Goal: Task Accomplishment & Management: Use online tool/utility

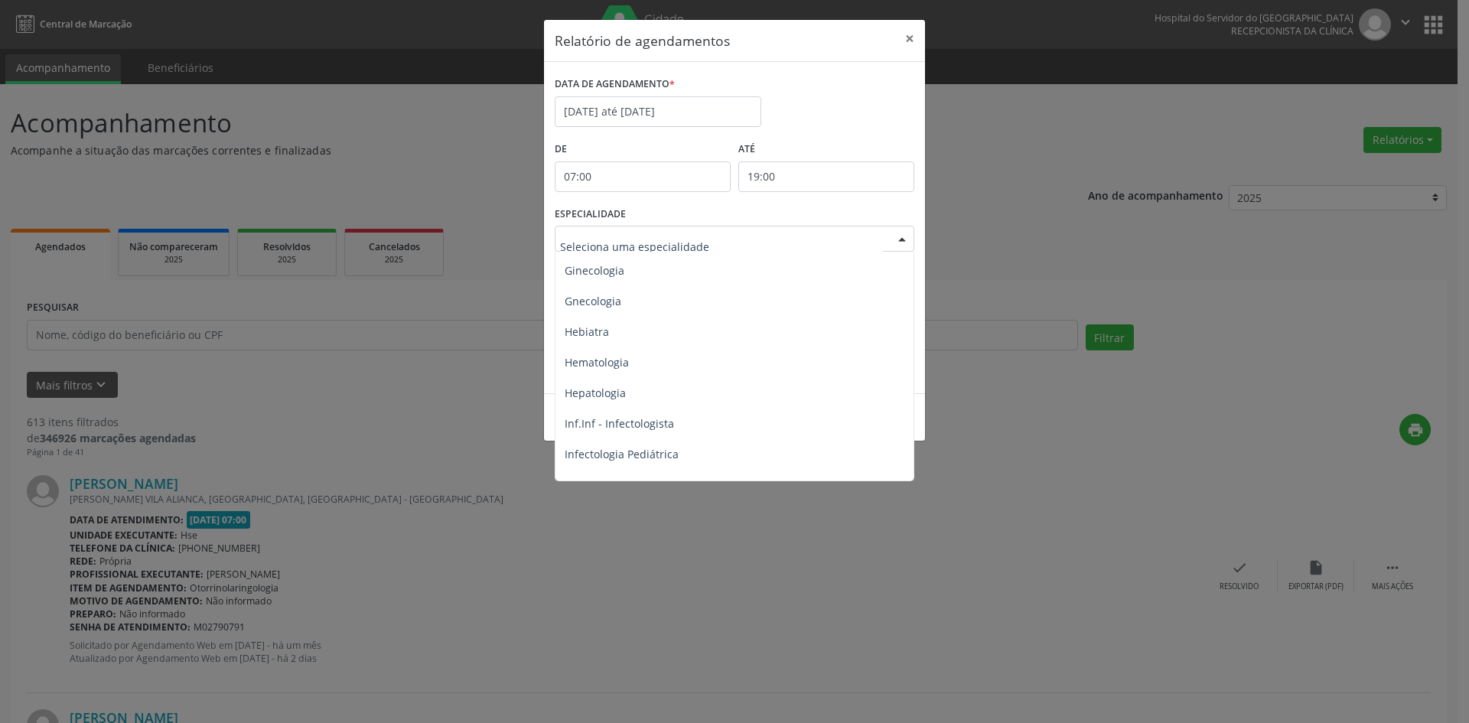
scroll to position [991, 0]
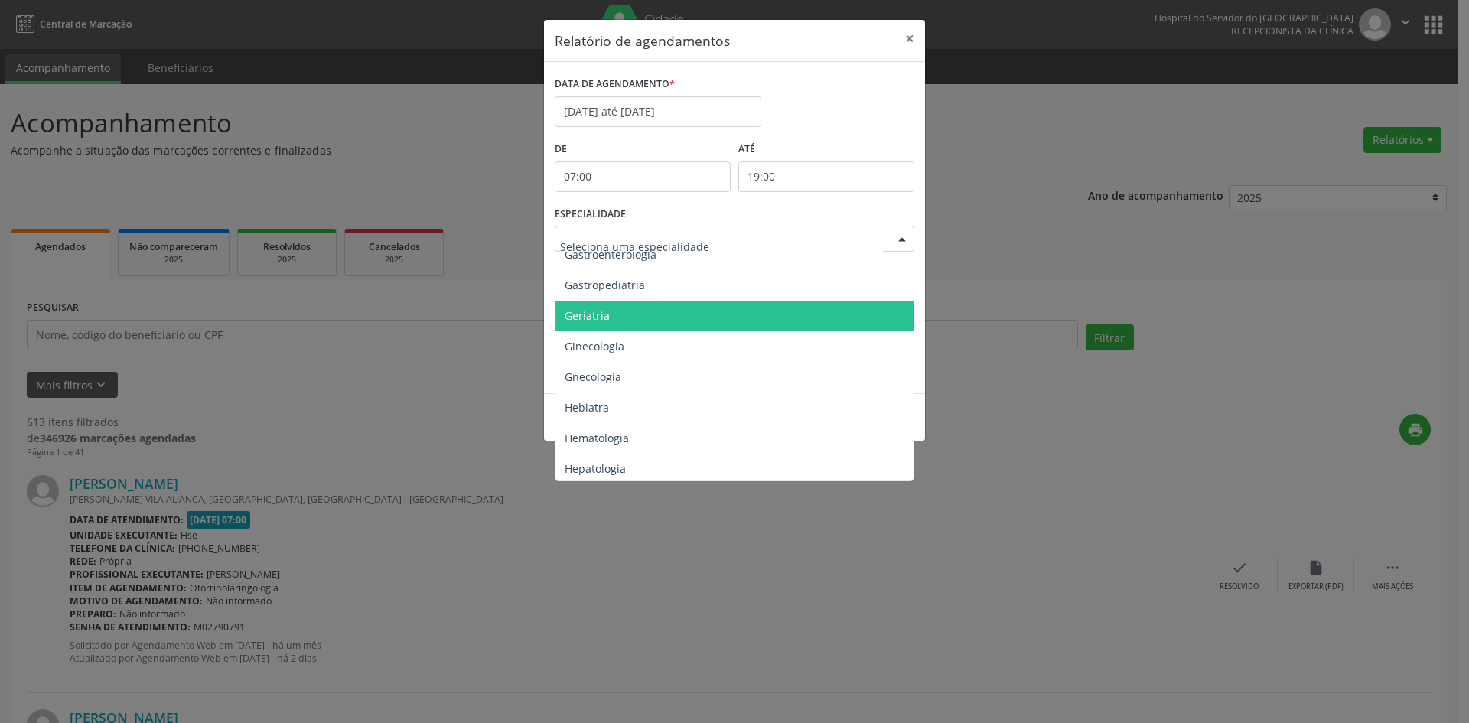
click at [579, 311] on span "Geriatria" at bounding box center [586, 315] width 45 height 15
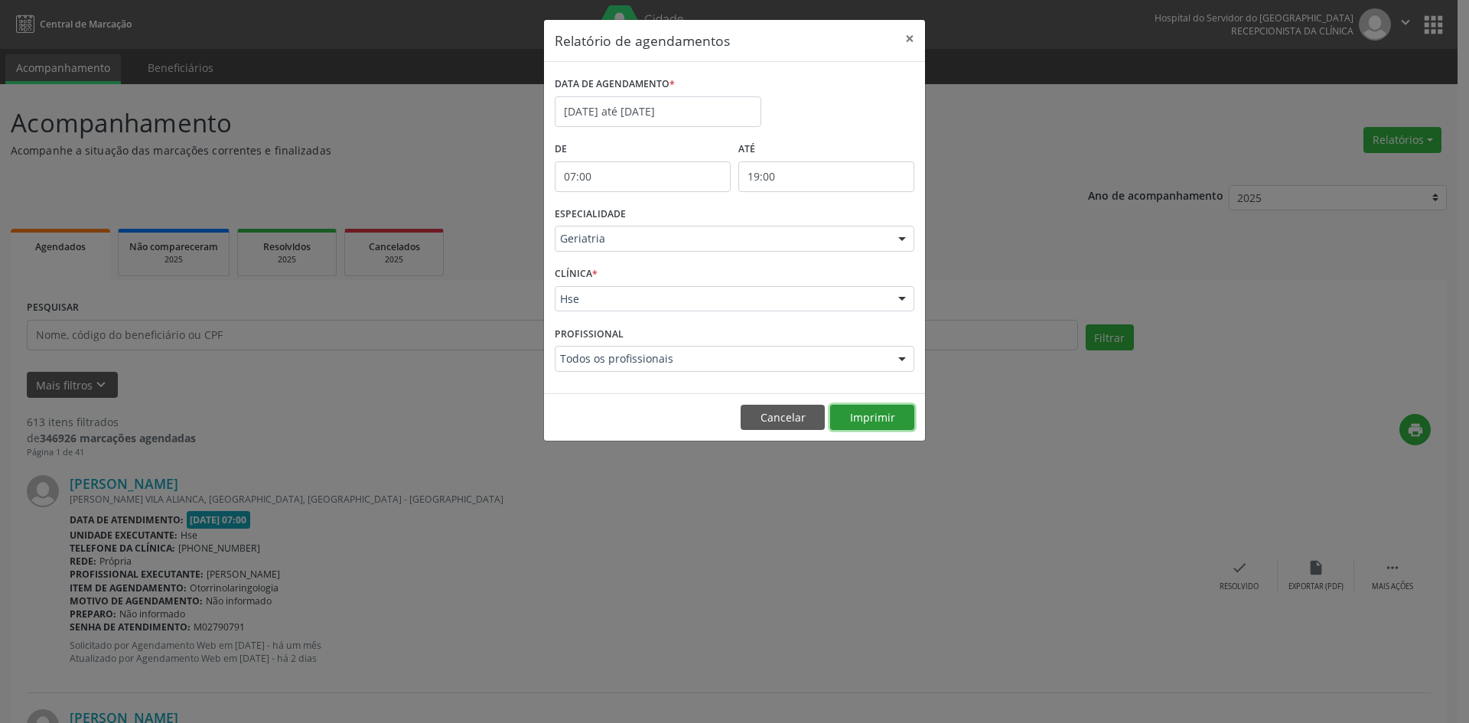
click at [873, 412] on button "Imprimir" at bounding box center [872, 418] width 84 height 26
click at [616, 106] on input "[DATE] até [DATE]" at bounding box center [658, 111] width 207 height 31
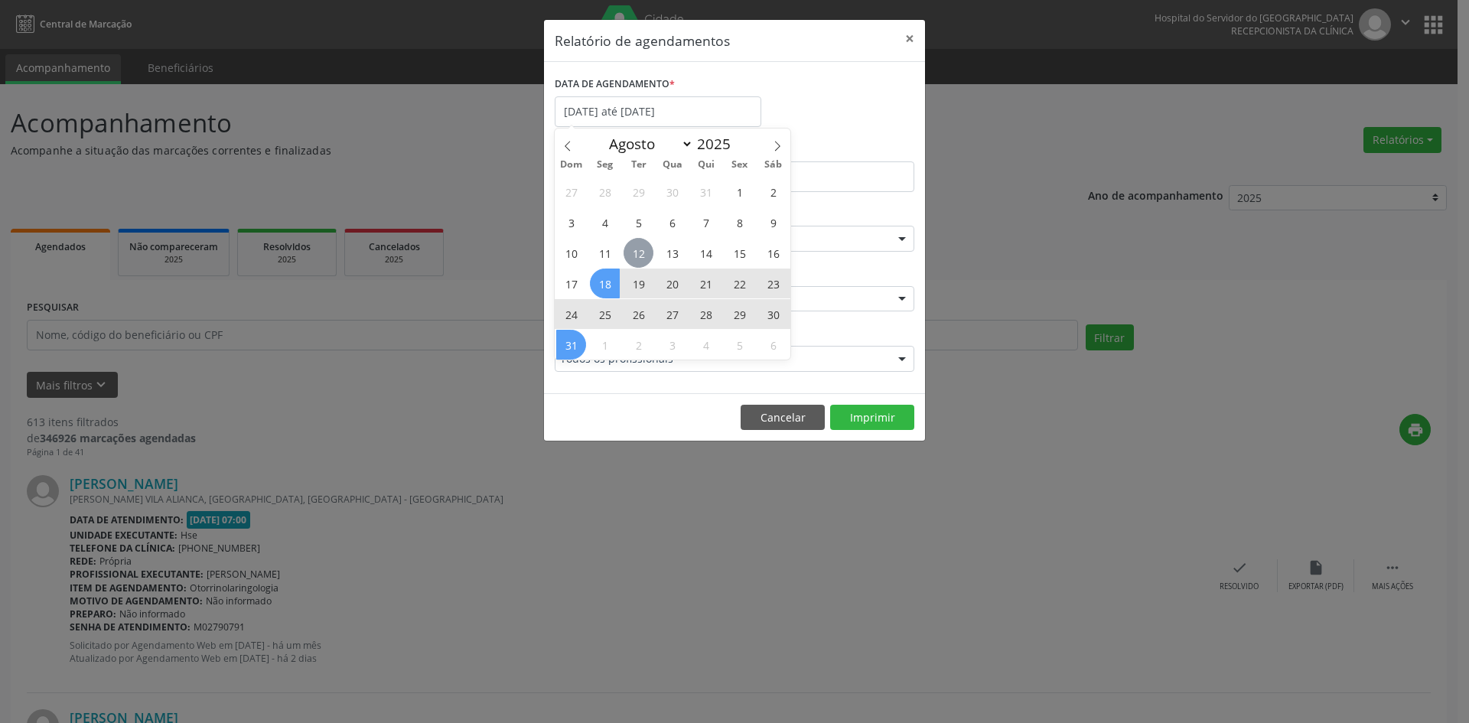
click at [640, 256] on span "12" at bounding box center [638, 253] width 30 height 30
type input "[DATE]"
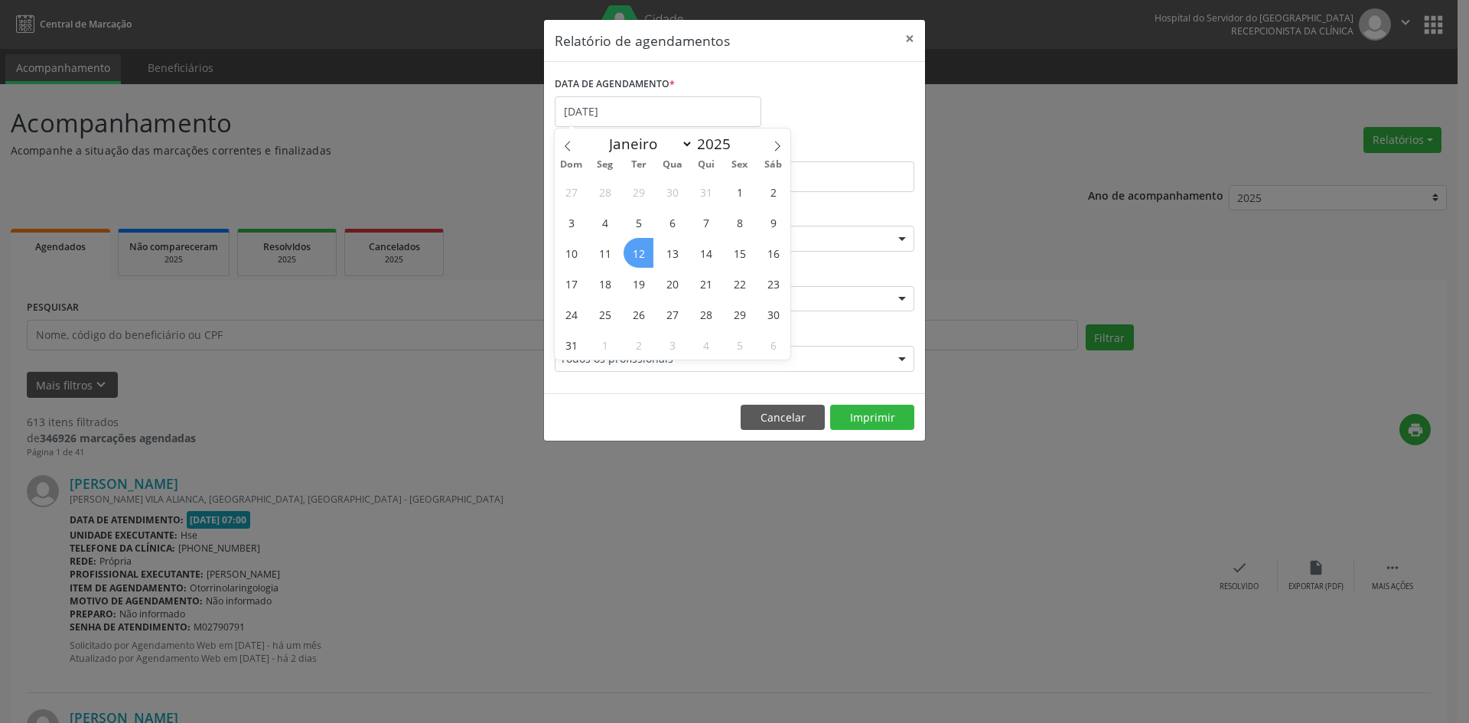
click at [640, 256] on span "12" at bounding box center [638, 253] width 30 height 30
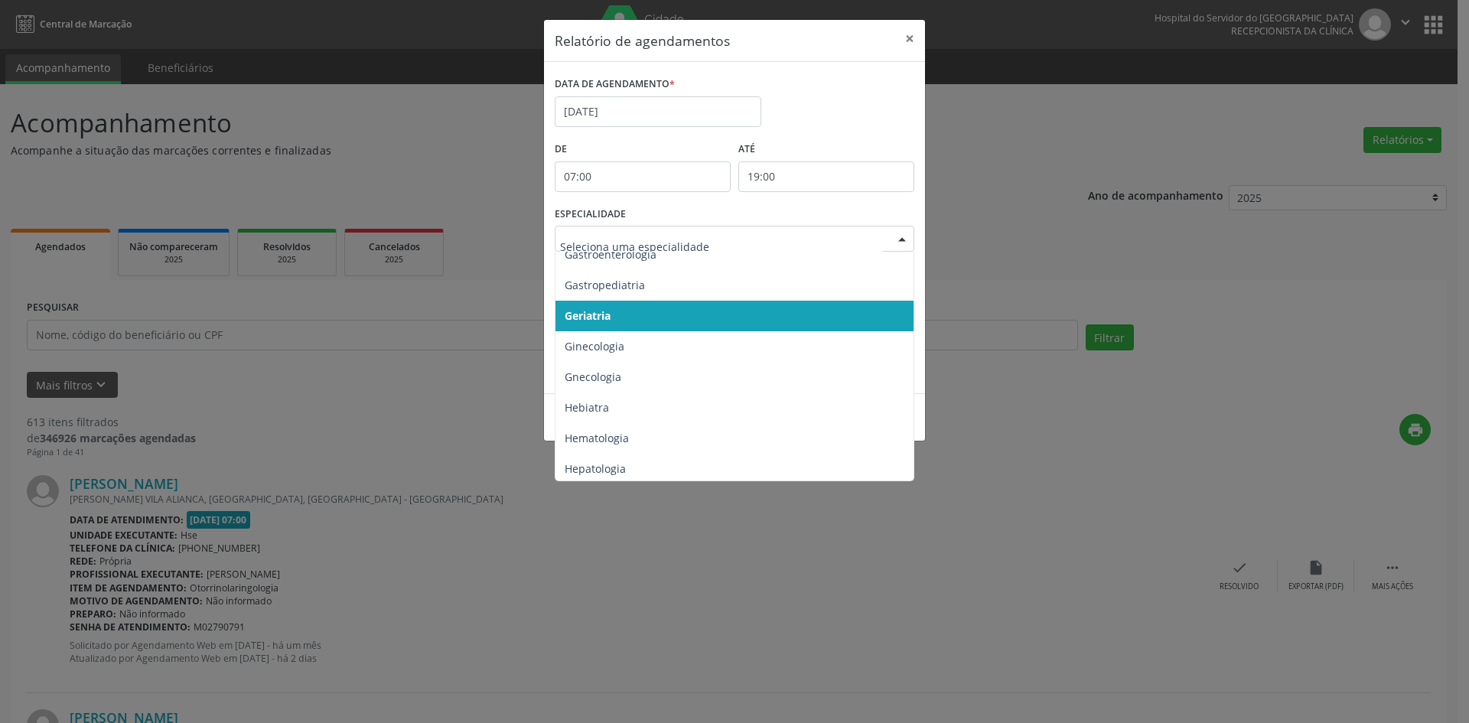
click at [896, 236] on div at bounding box center [901, 239] width 23 height 26
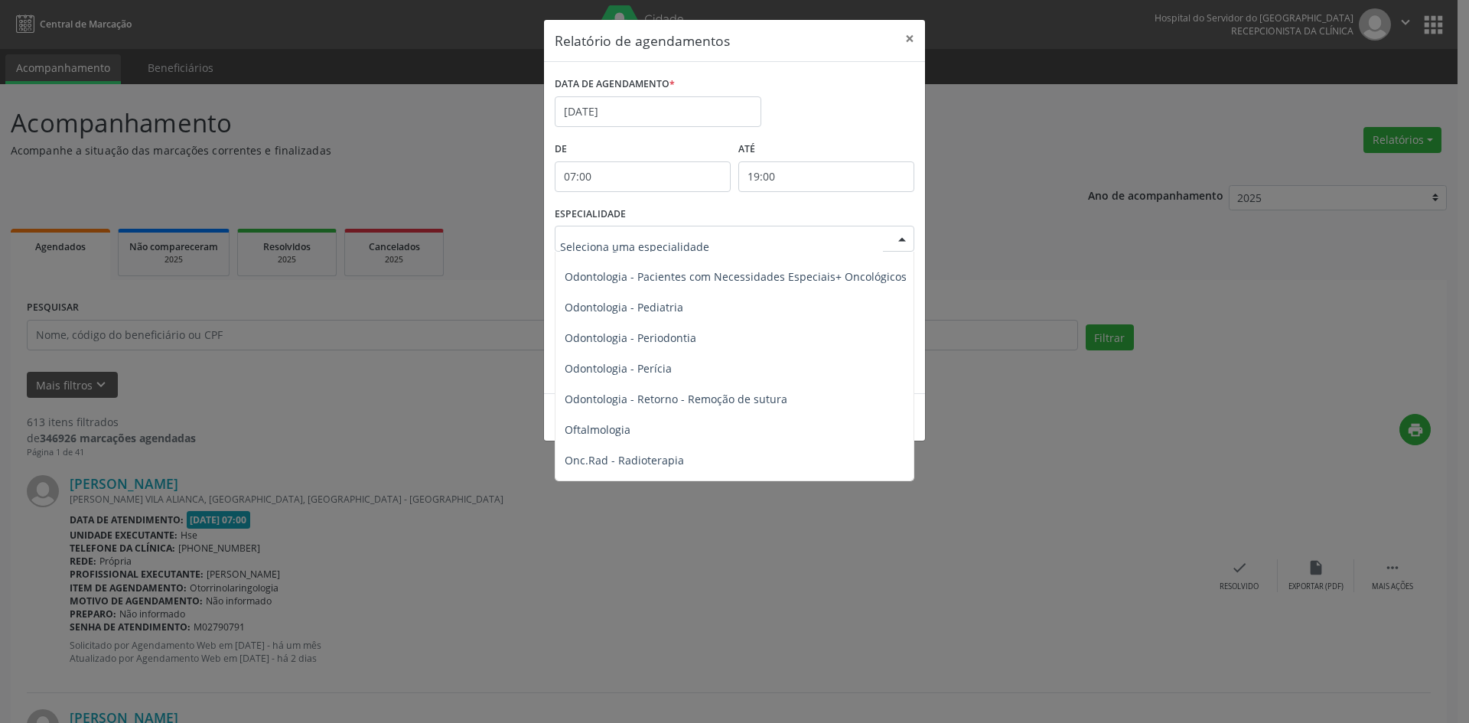
scroll to position [1909, 0]
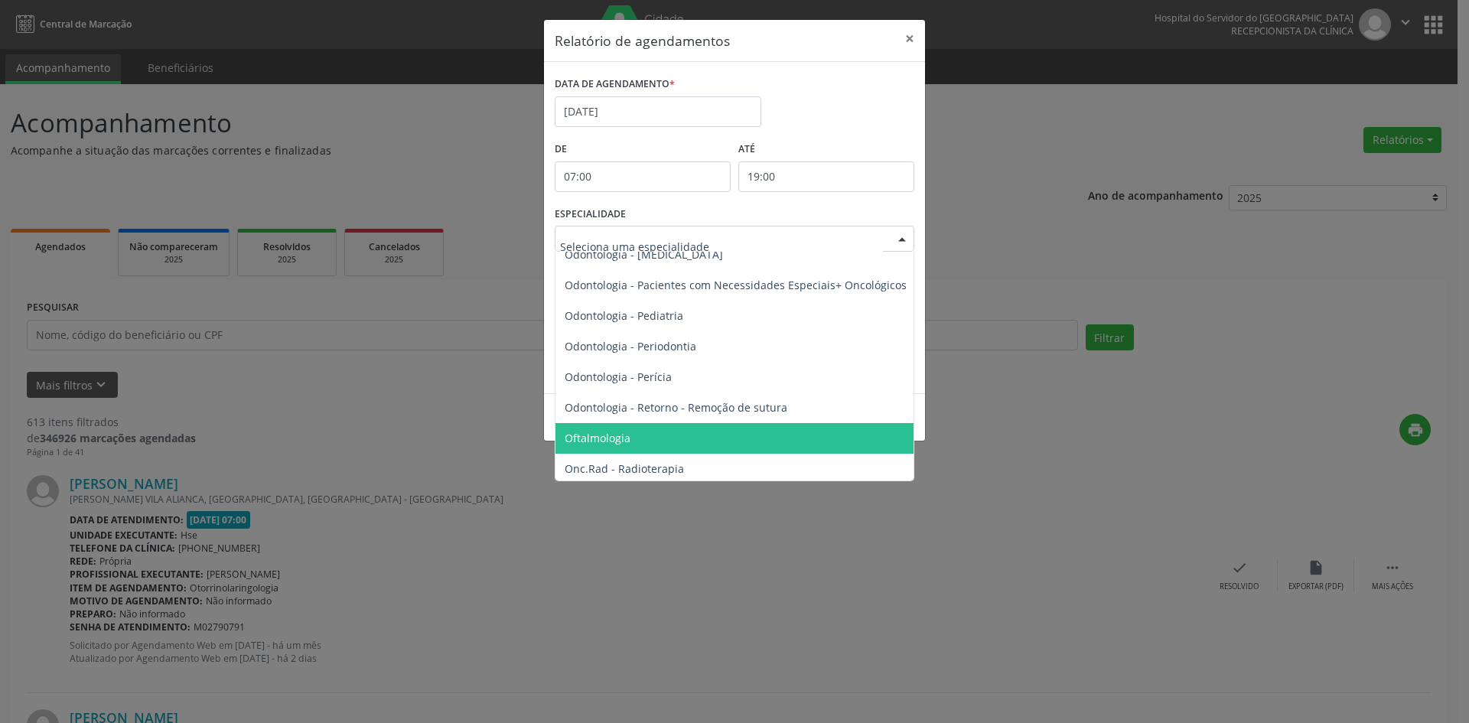
click at [623, 438] on span "Oftalmologia" at bounding box center [597, 438] width 66 height 15
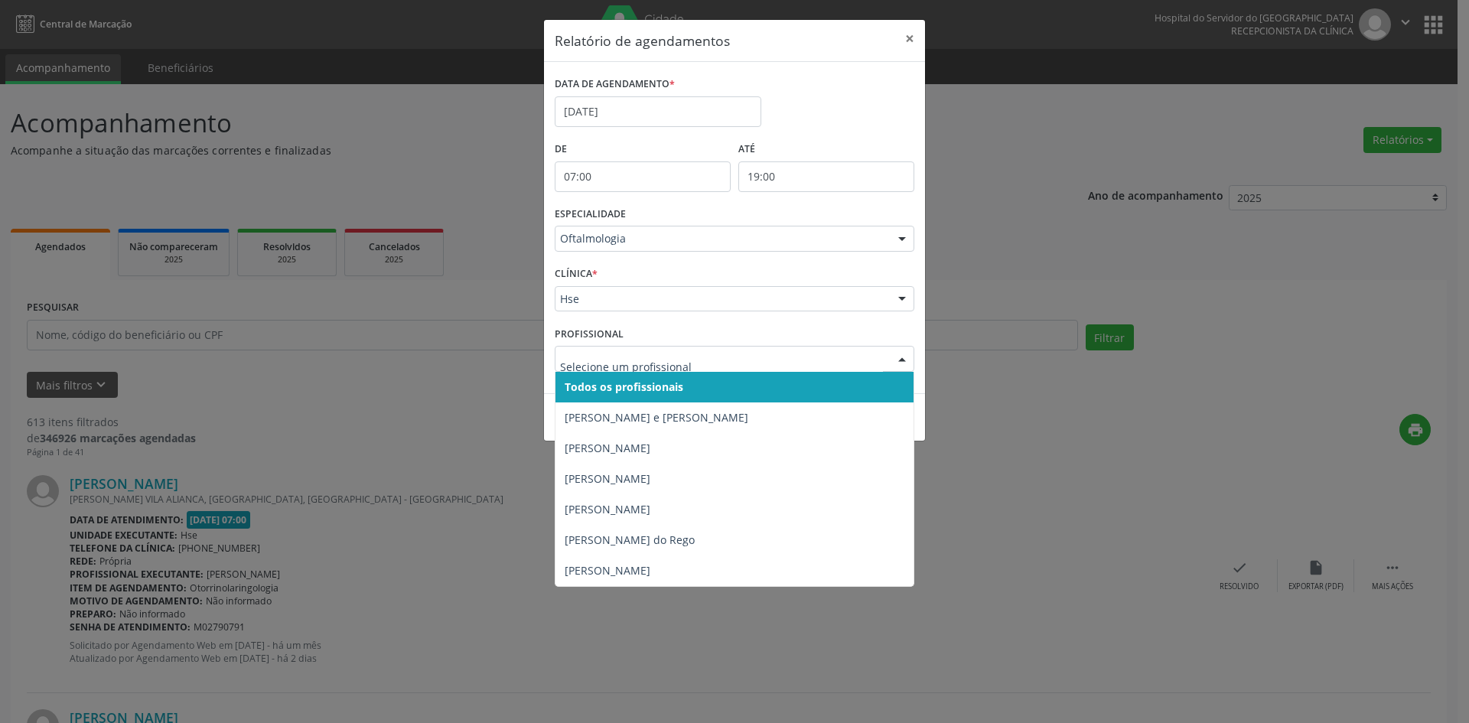
click at [906, 357] on div at bounding box center [901, 359] width 23 height 26
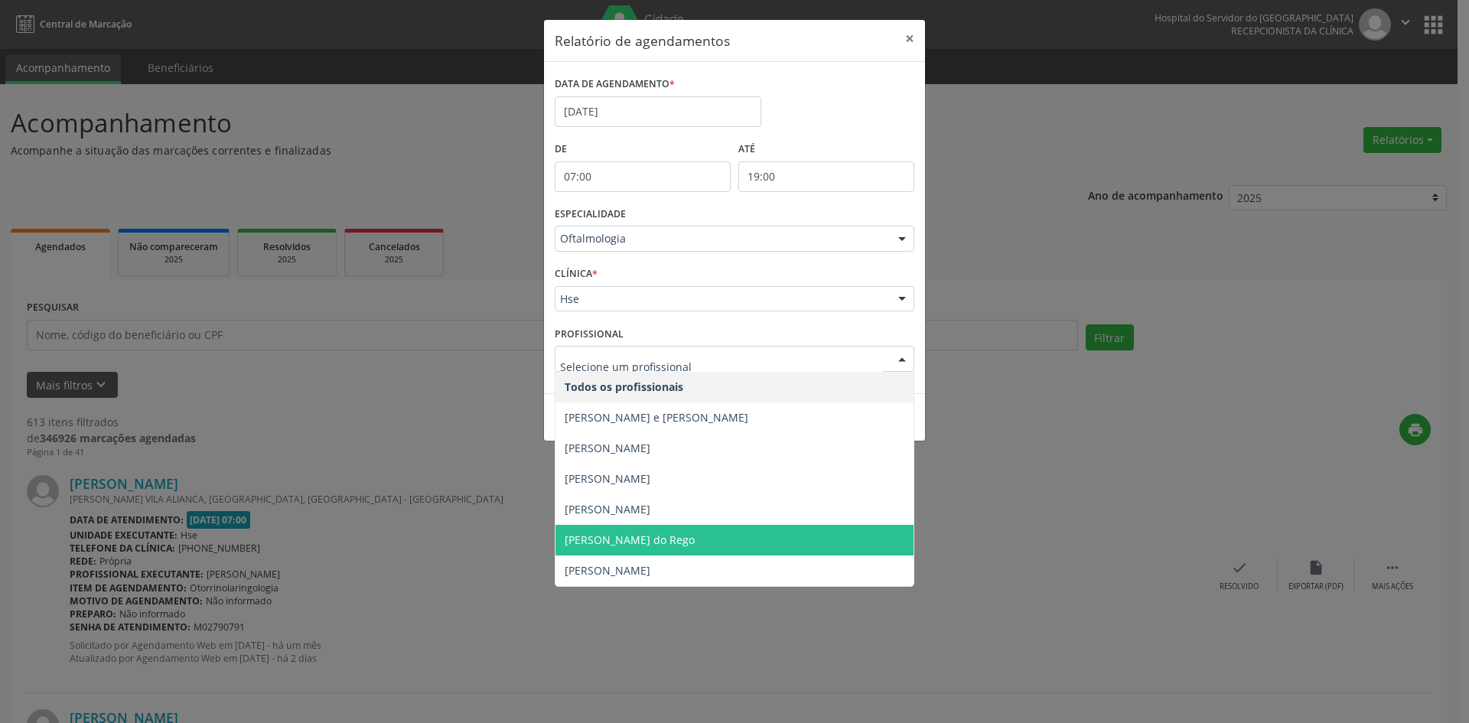
click at [649, 634] on div "Relatório de agendamentos × DATA DE AGENDAMENTO * [DATE] De 07:00 ATÉ 19:00 ESP…" at bounding box center [734, 361] width 1469 height 723
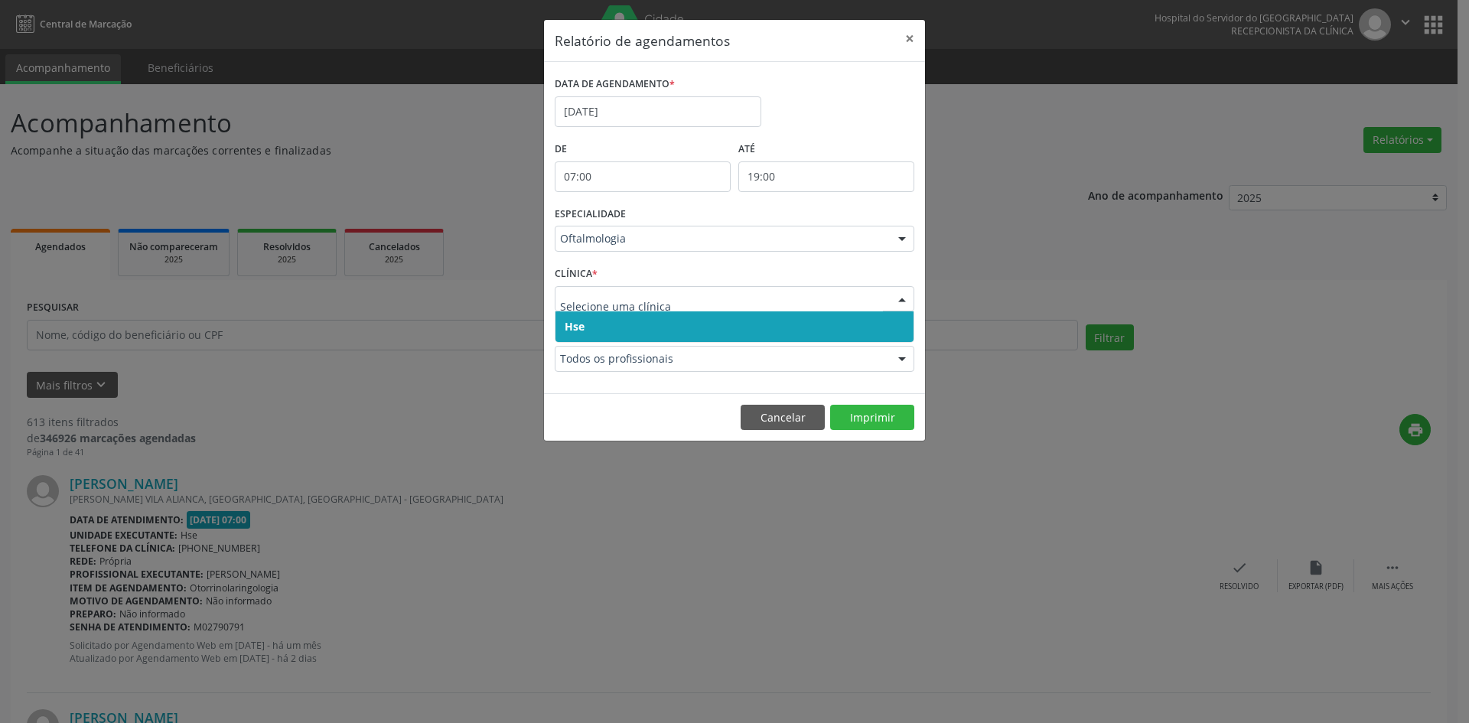
click at [583, 314] on span "Hse" at bounding box center [734, 326] width 358 height 31
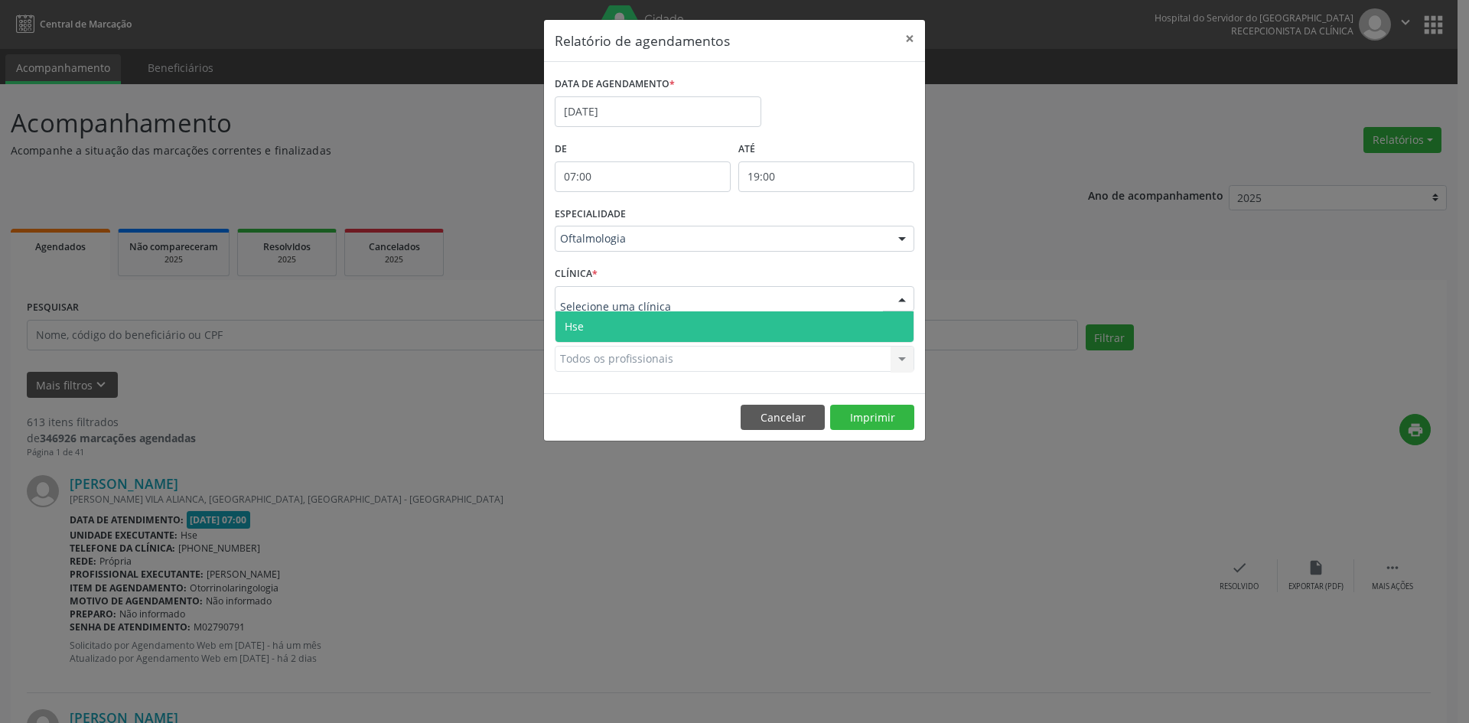
click at [582, 327] on span "Hse" at bounding box center [573, 326] width 19 height 15
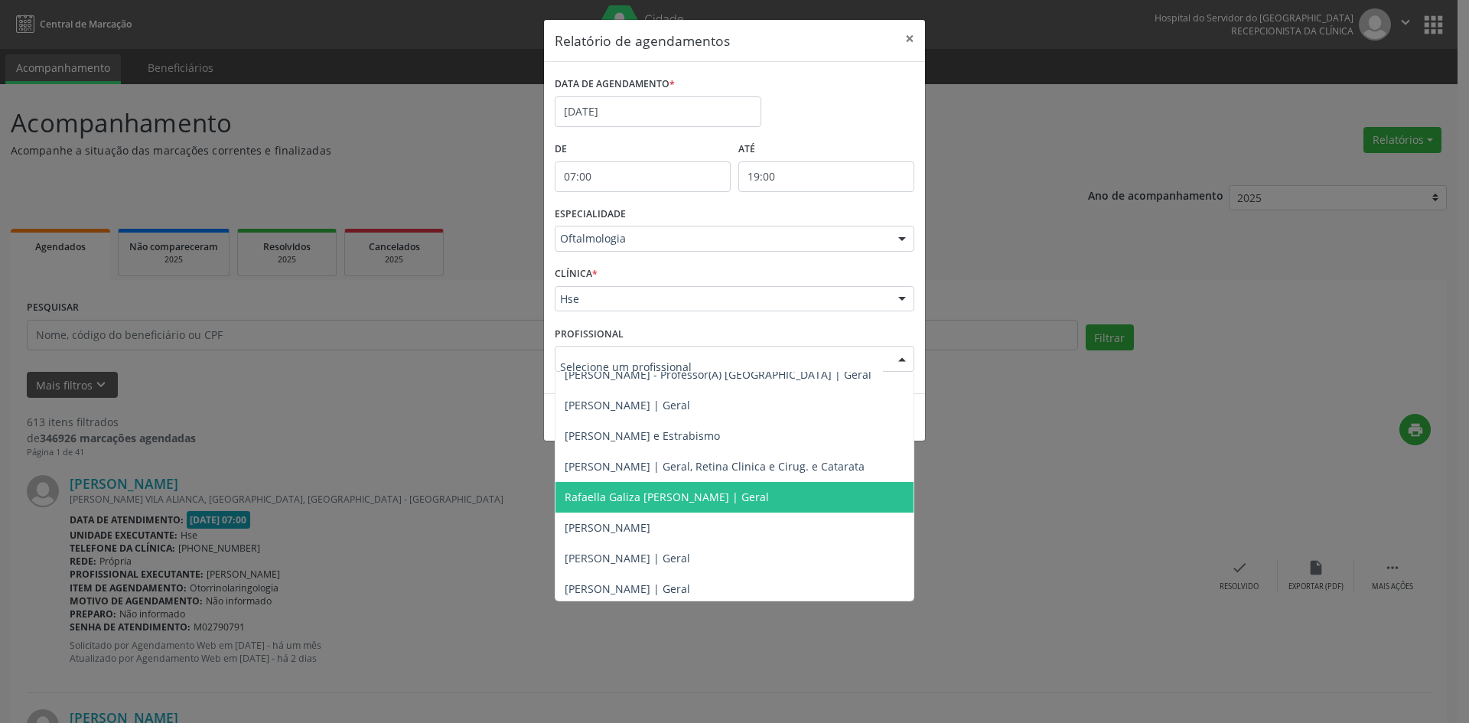
scroll to position [169, 0]
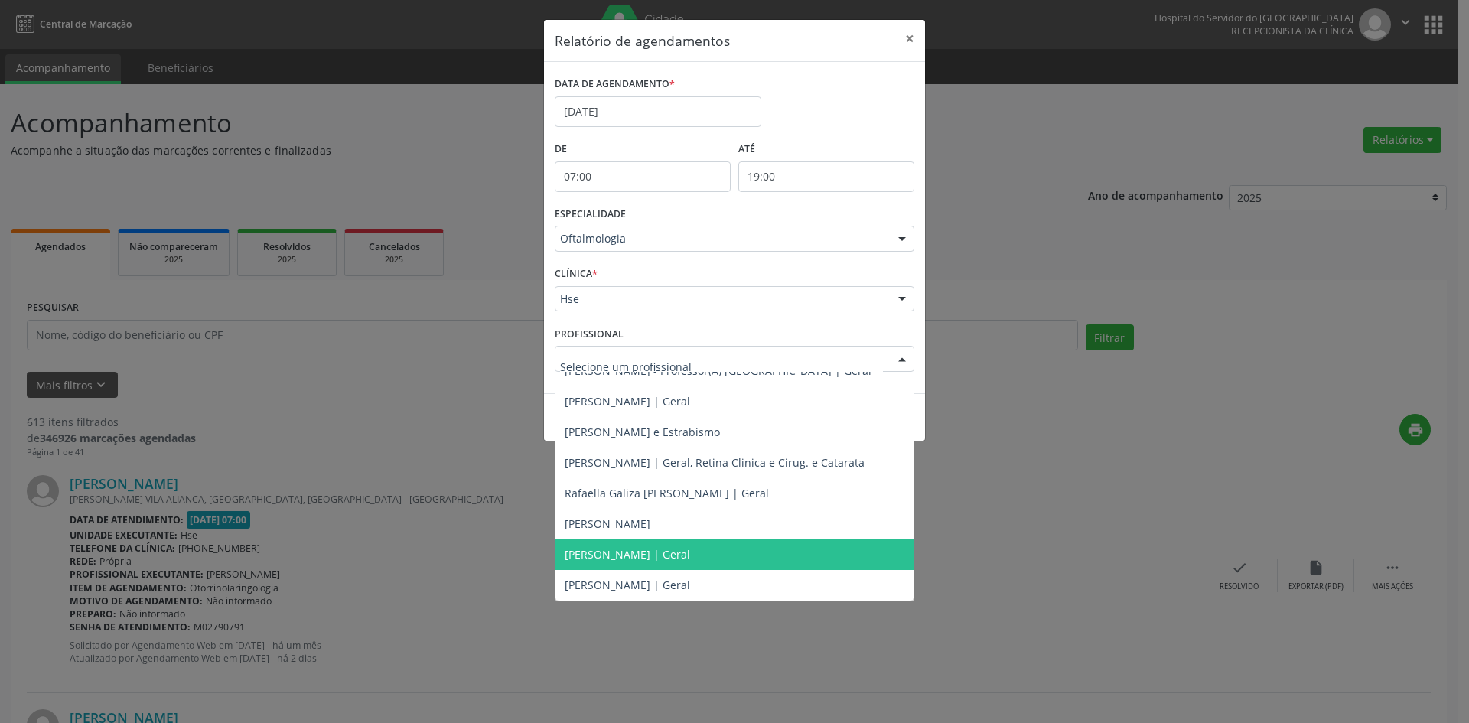
click at [656, 554] on span "[PERSON_NAME] | Geral" at bounding box center [626, 554] width 125 height 15
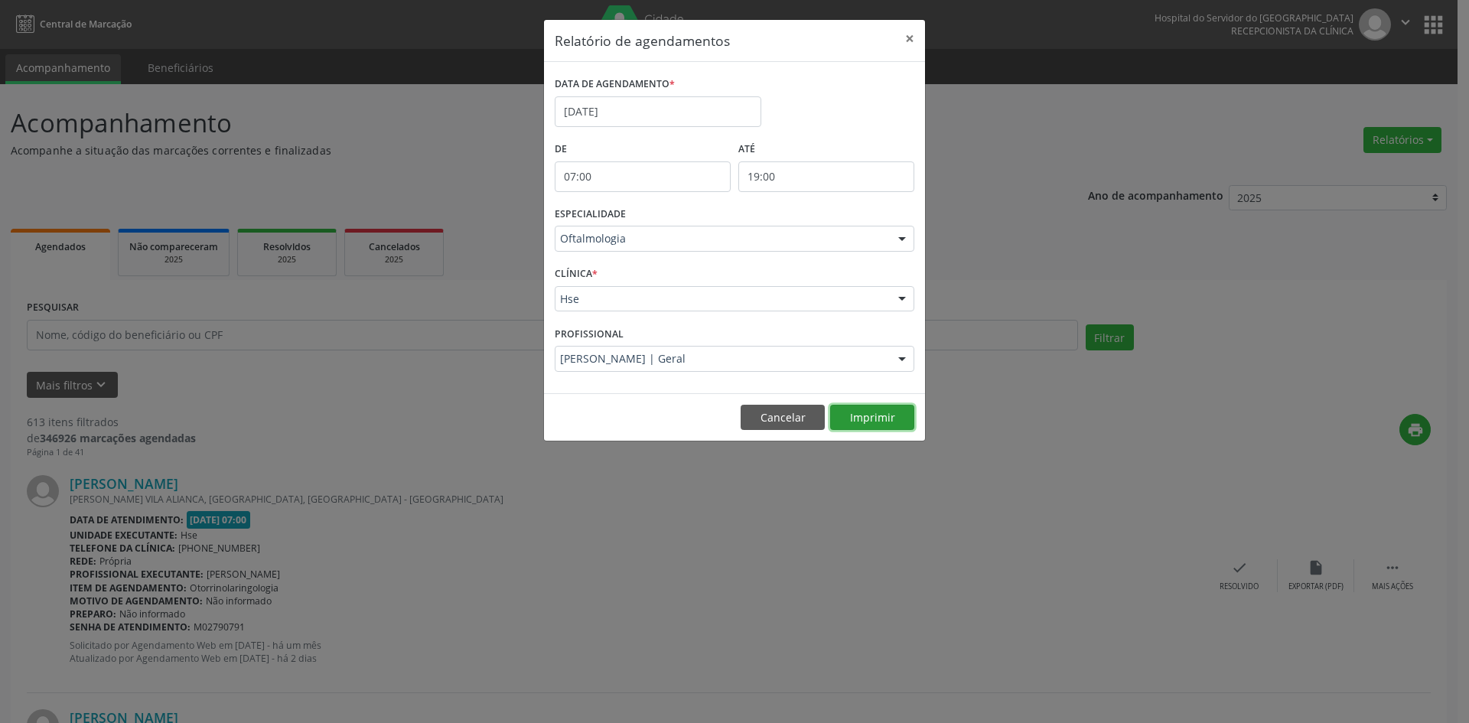
click at [863, 415] on button "Imprimir" at bounding box center [872, 418] width 84 height 26
click at [628, 106] on input "[DATE]" at bounding box center [658, 111] width 207 height 31
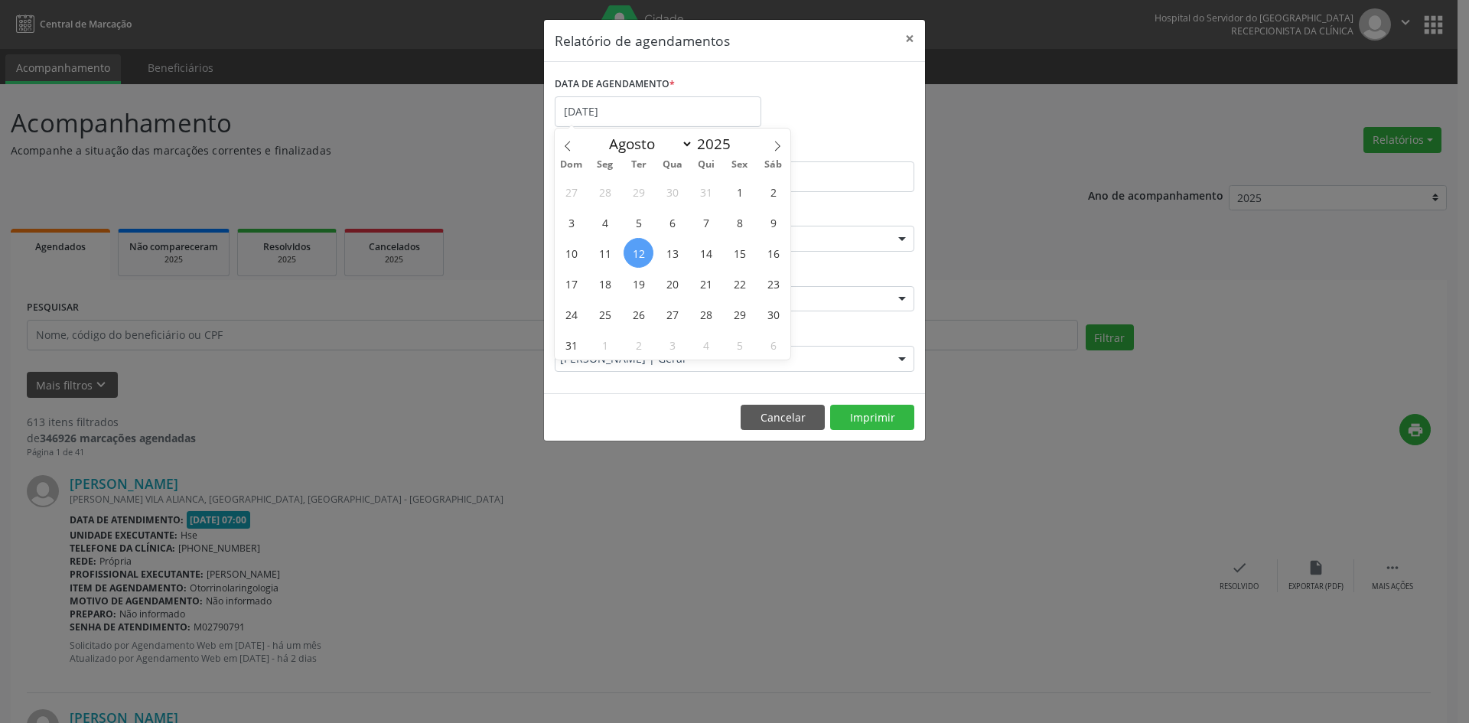
click at [636, 249] on span "12" at bounding box center [638, 253] width 30 height 30
type input "[DATE]"
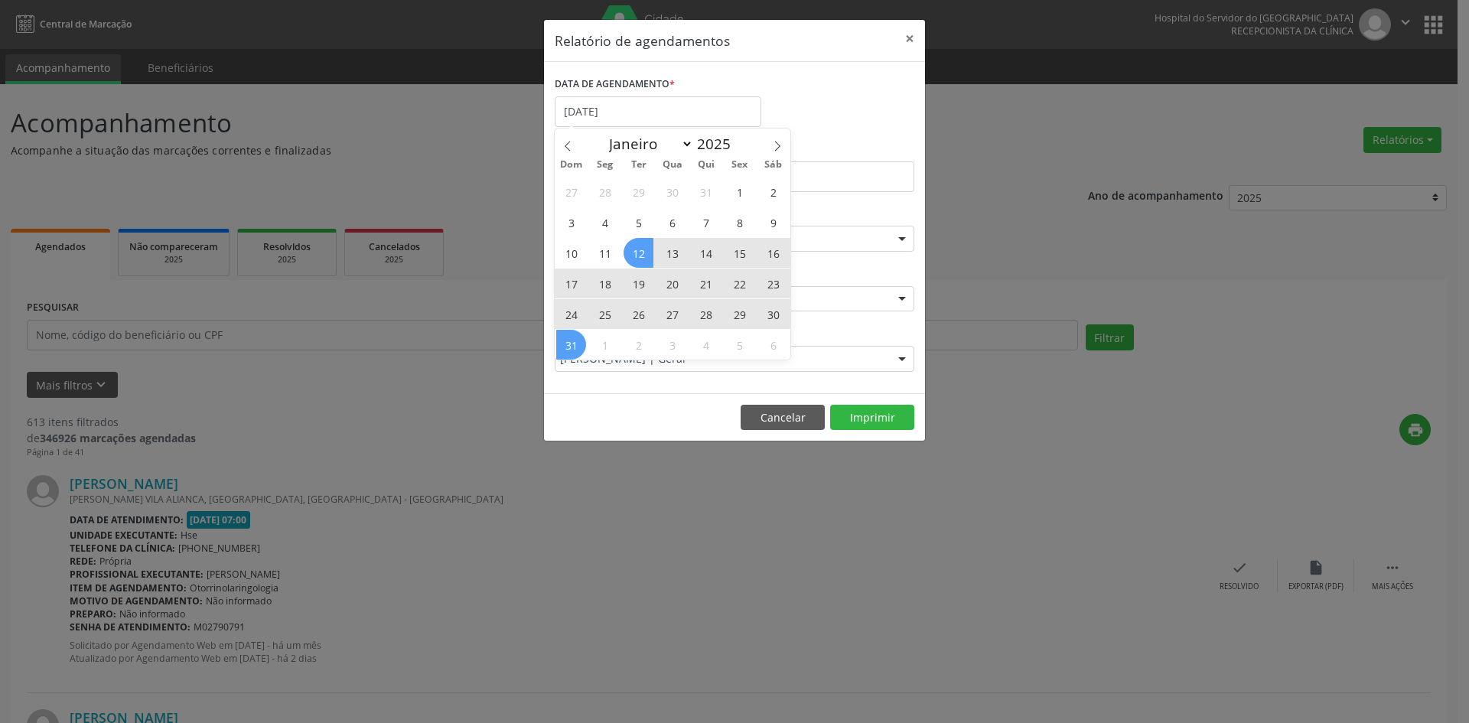
drag, startPoint x: 636, startPoint y: 249, endPoint x: 565, endPoint y: 346, distance: 119.3
click at [565, 346] on div "27 28 29 30 31 1 2 3 4 5 6 7 8 9 10 11 12 13 14 15 16 17 18 19 20 21 22 23 24 2…" at bounding box center [673, 268] width 236 height 184
click at [565, 346] on span "31" at bounding box center [571, 345] width 30 height 30
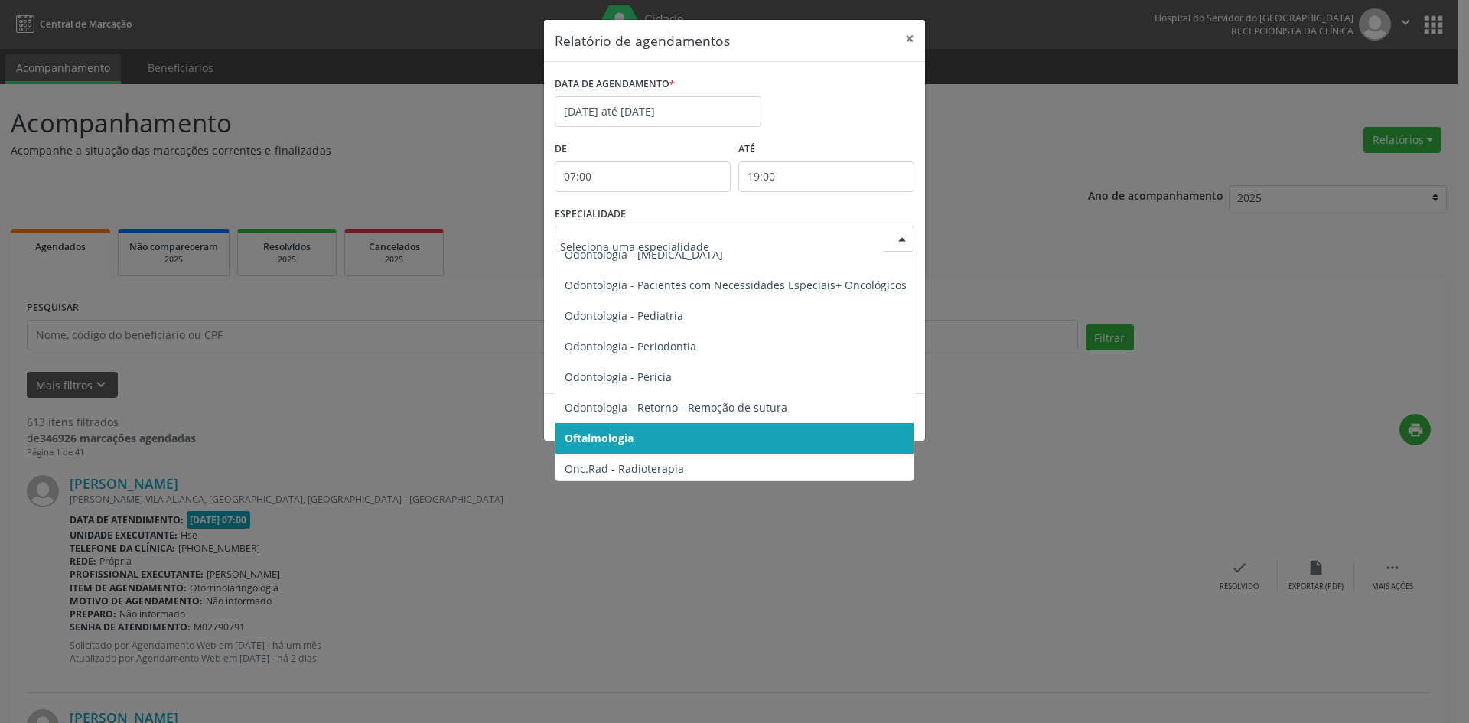
click at [900, 238] on div at bounding box center [901, 239] width 23 height 26
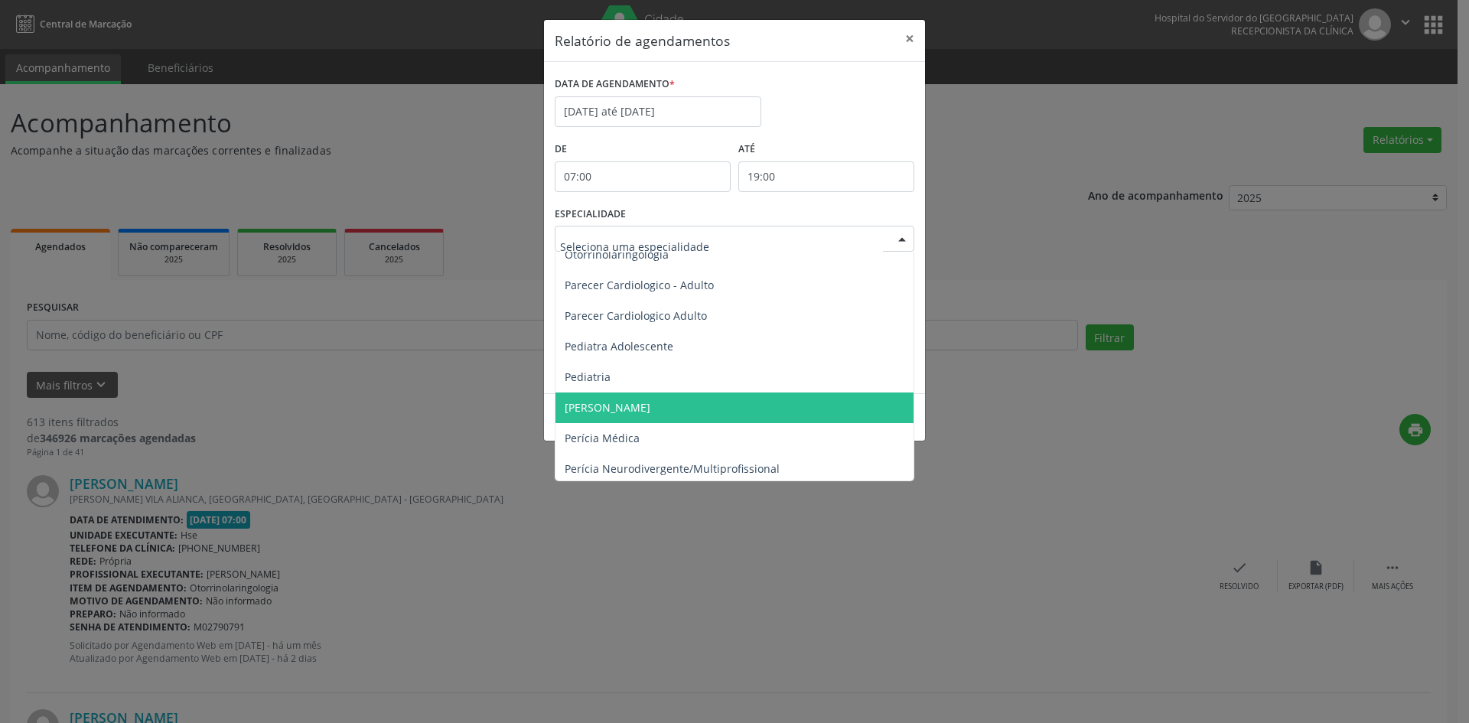
scroll to position [2139, 0]
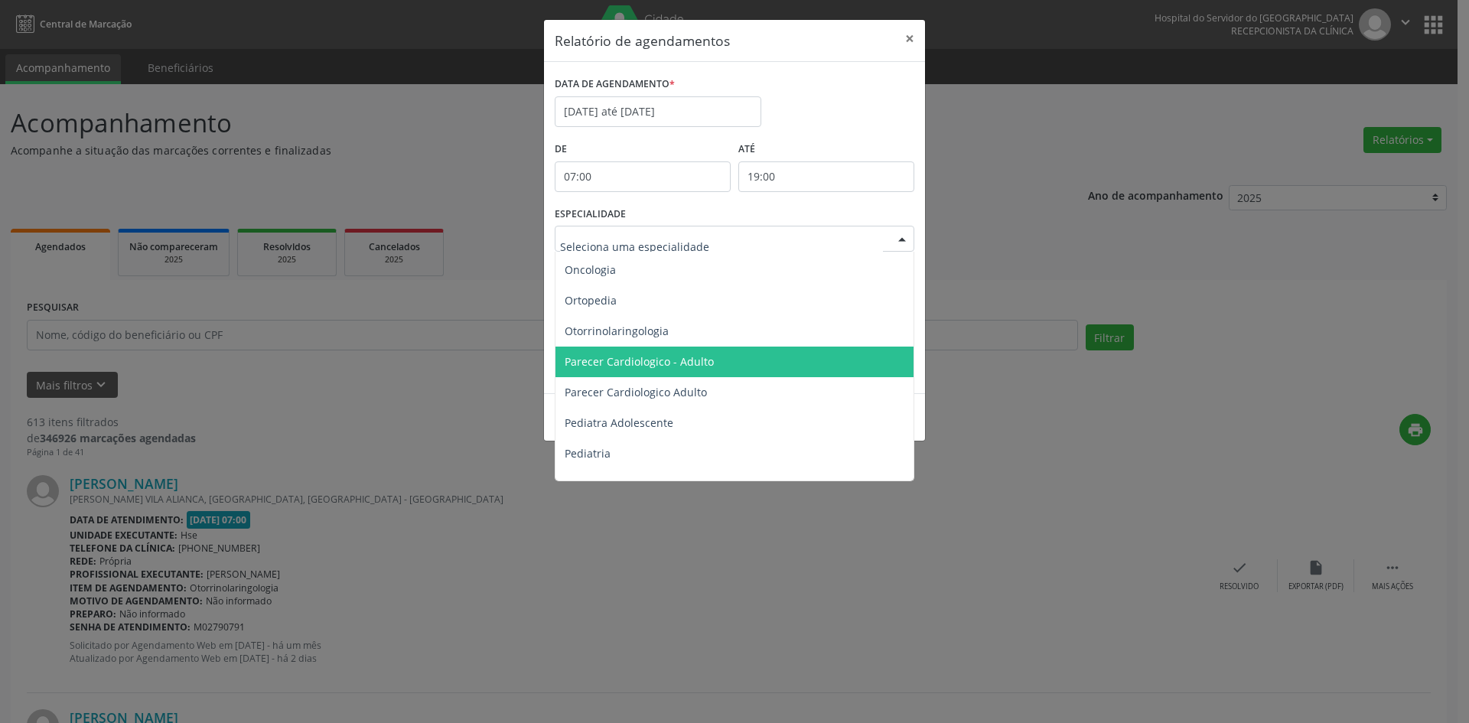
click at [637, 360] on span "Parecer Cardiologico - Adulto" at bounding box center [638, 361] width 149 height 15
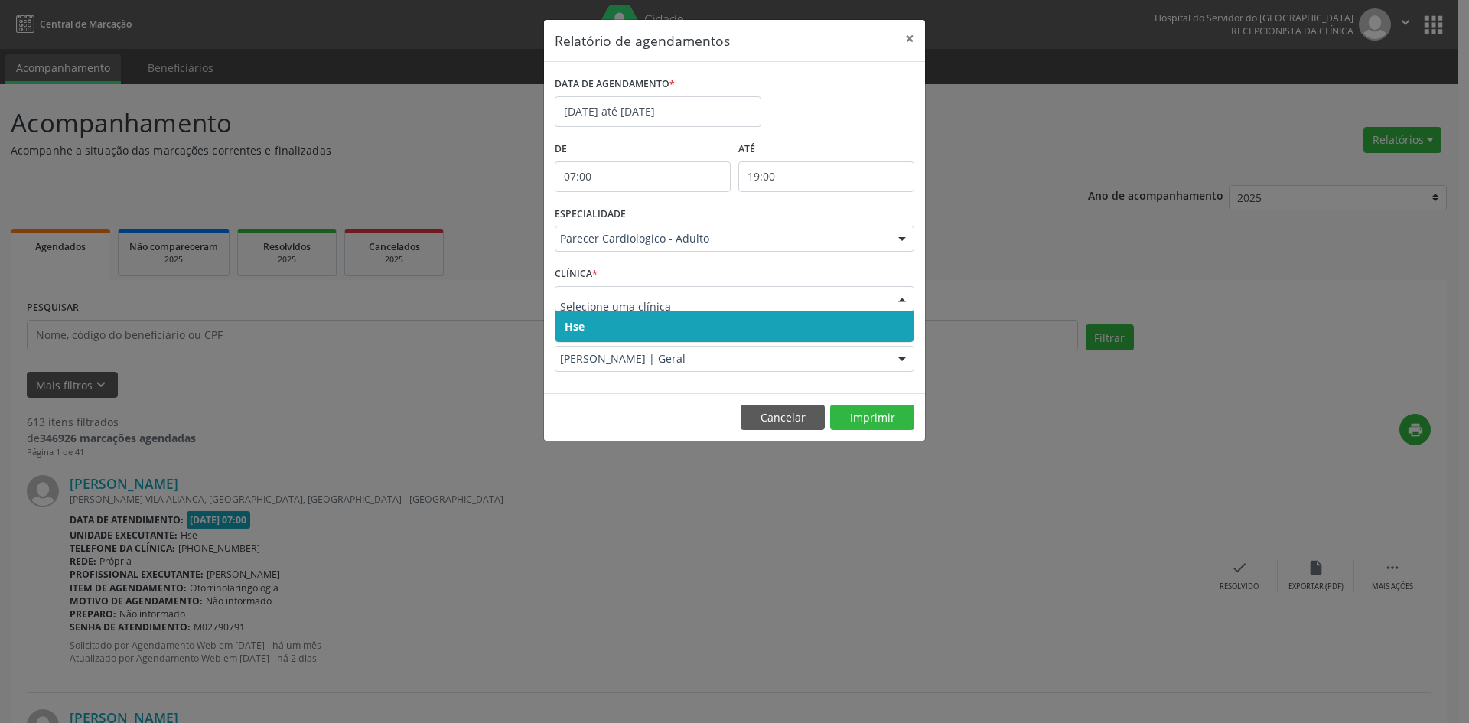
click at [577, 327] on span "Hse" at bounding box center [574, 326] width 20 height 15
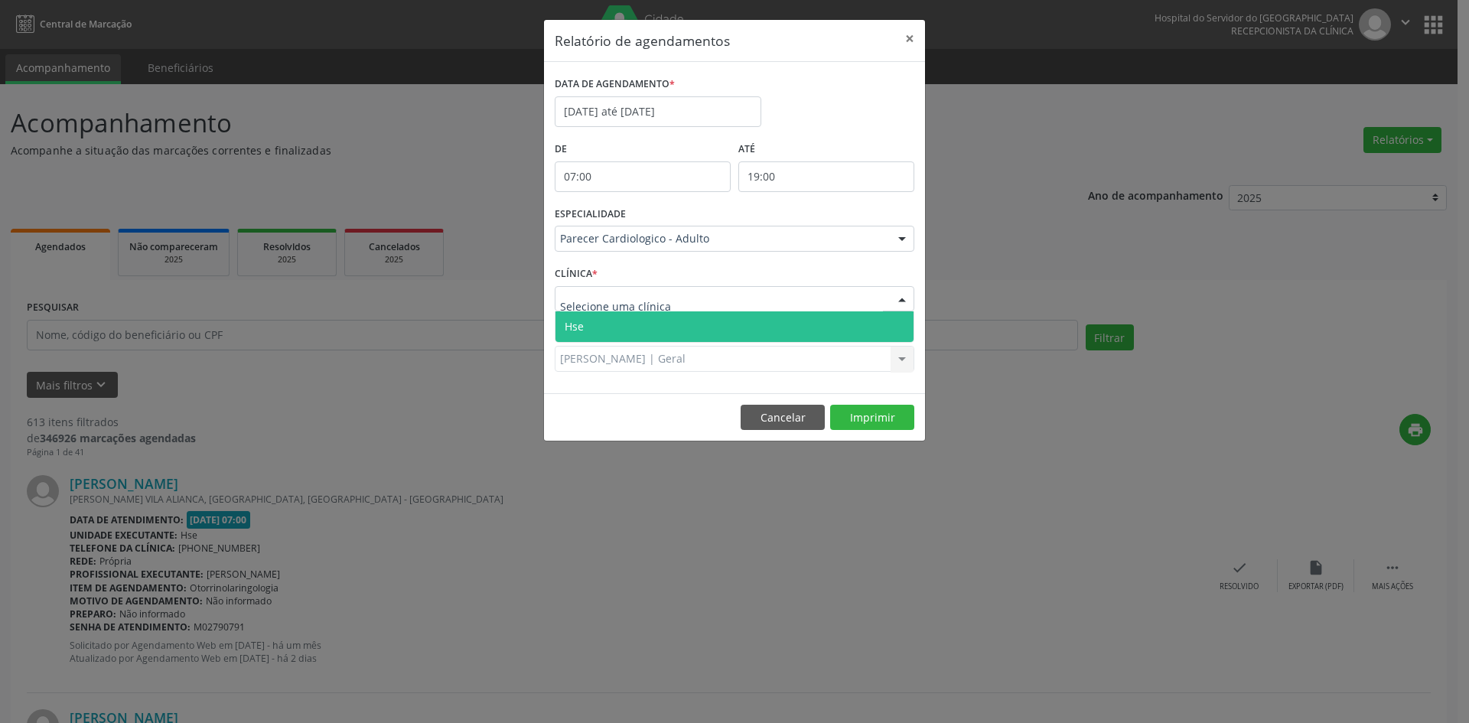
click at [581, 318] on span "Hse" at bounding box center [734, 326] width 358 height 31
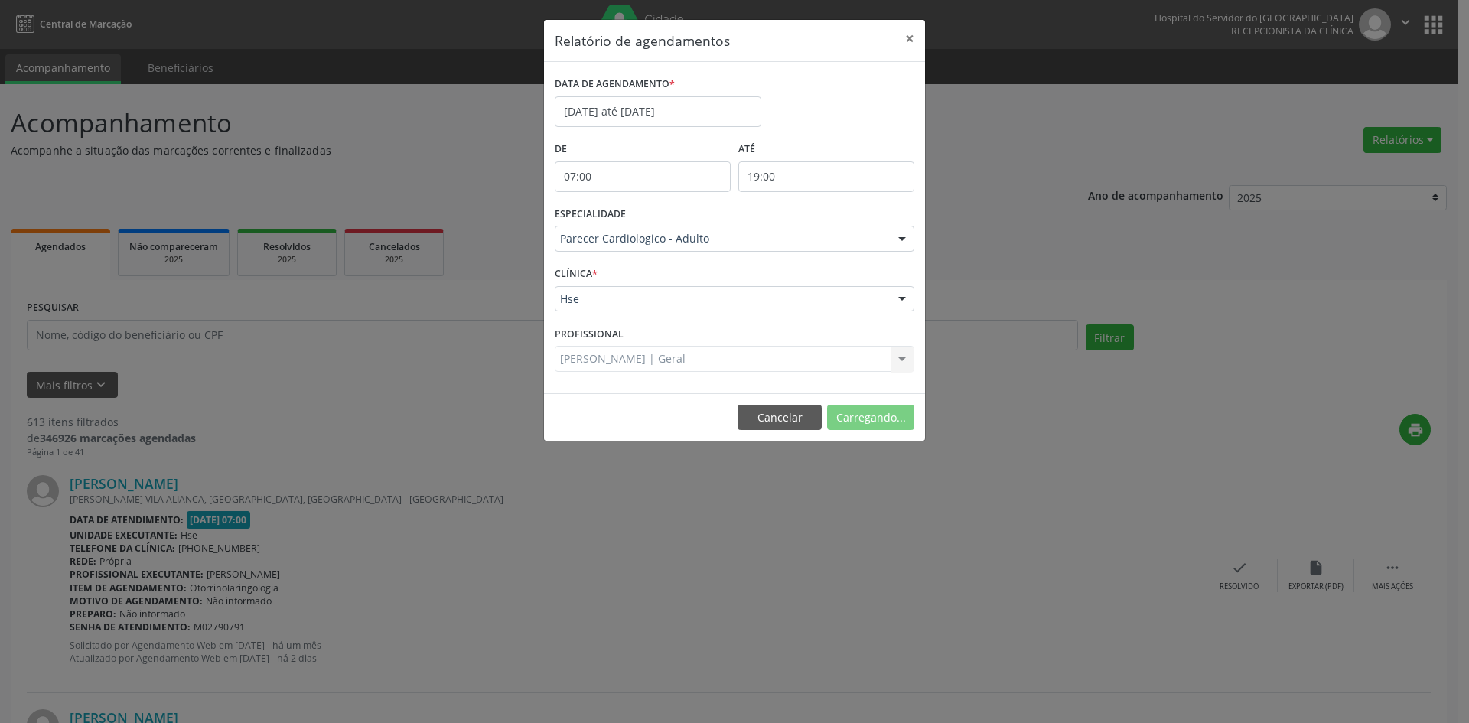
click at [577, 365] on div "[PERSON_NAME] | Geral Todos os profissionais [PERSON_NAME] - Professor(A) Nassa…" at bounding box center [734, 359] width 359 height 26
click at [594, 356] on div "[PERSON_NAME] | Geral Todos os profissionais [PERSON_NAME] - Professor(A) Nassa…" at bounding box center [734, 359] width 359 height 26
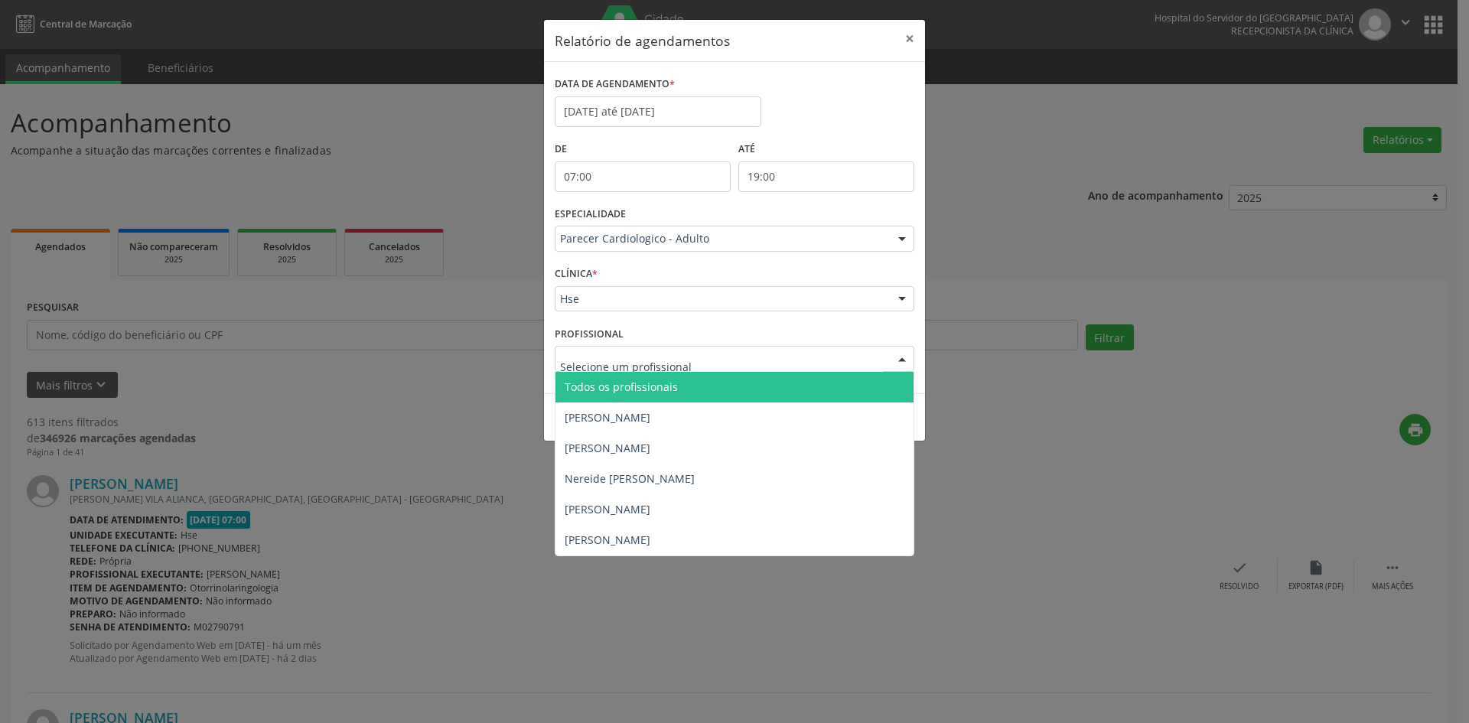
click at [587, 387] on span "Todos os profissionais" at bounding box center [620, 386] width 113 height 15
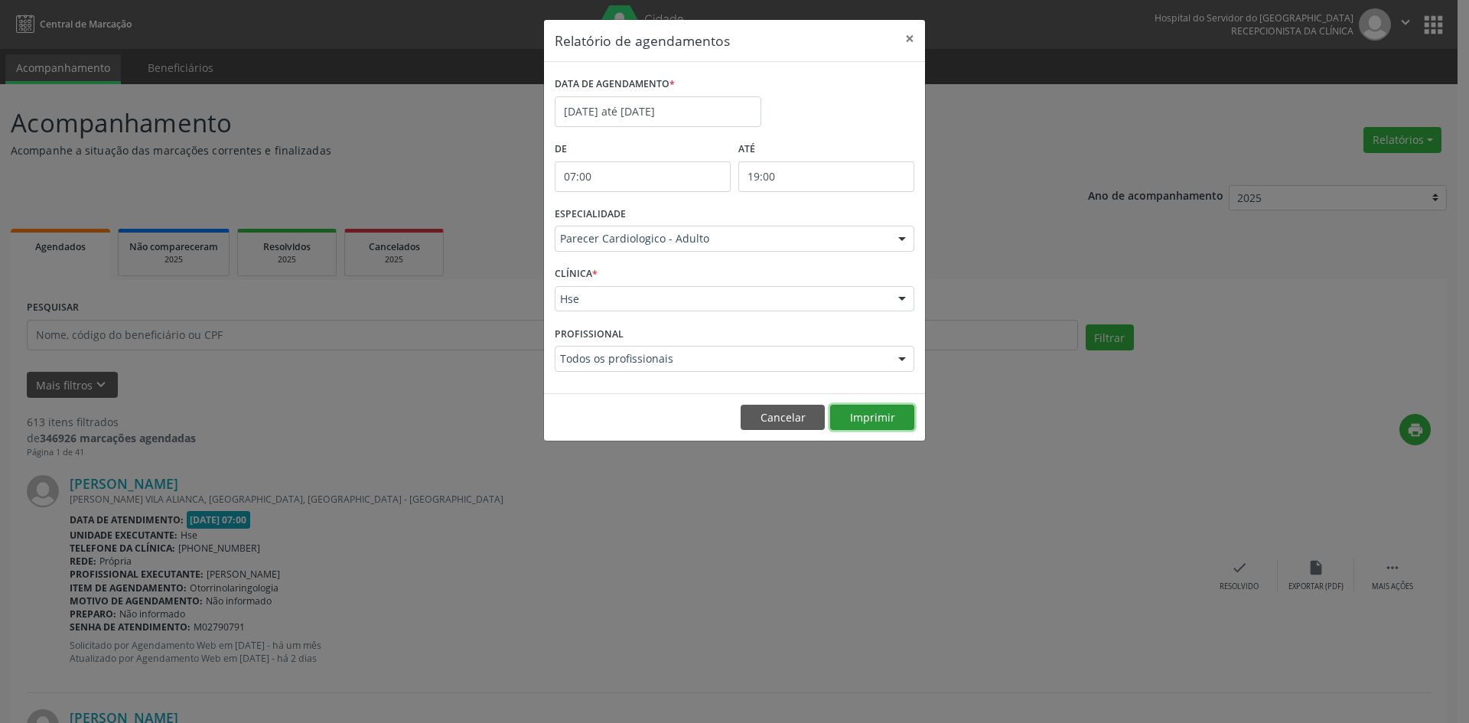
click at [871, 419] on button "Imprimir" at bounding box center [872, 418] width 84 height 26
click at [620, 112] on input "[DATE] até [DATE]" at bounding box center [658, 111] width 207 height 31
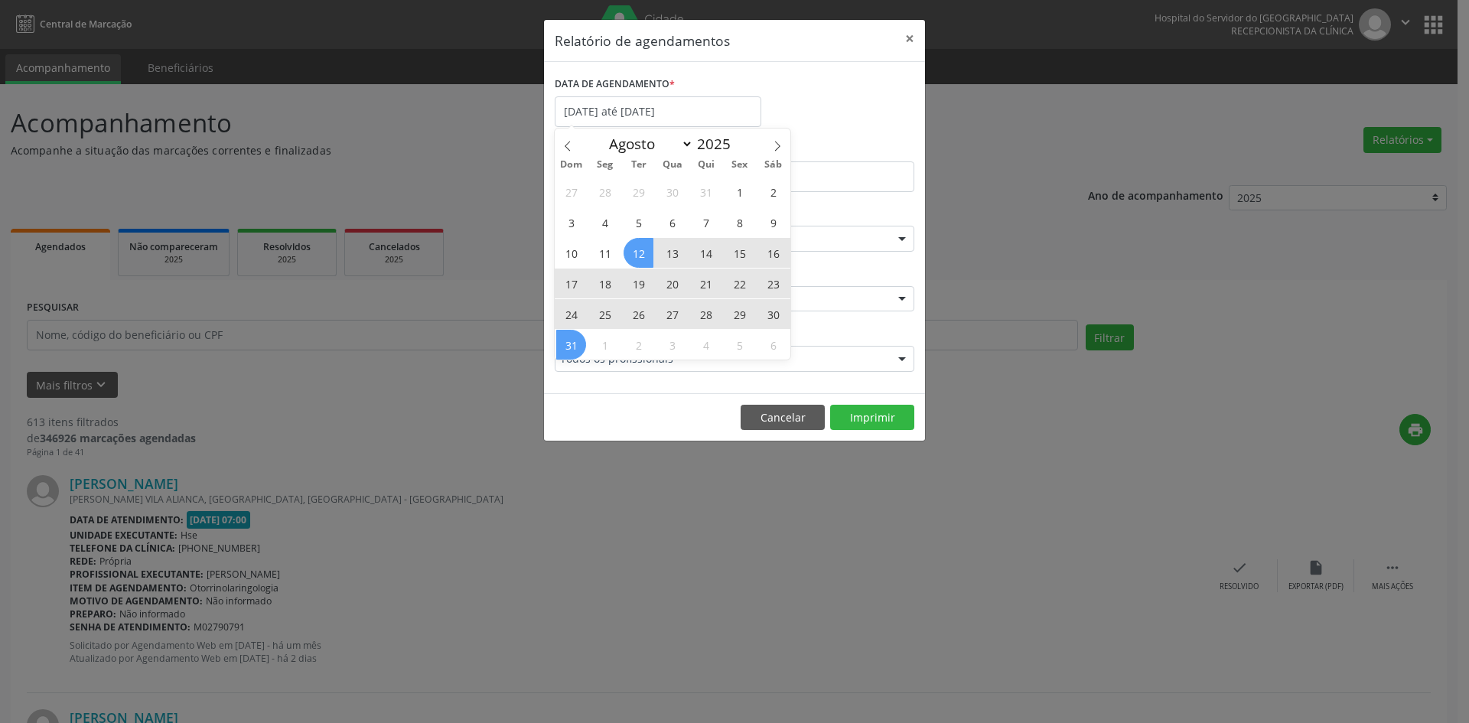
click at [638, 281] on span "19" at bounding box center [638, 283] width 30 height 30
type input "[DATE]"
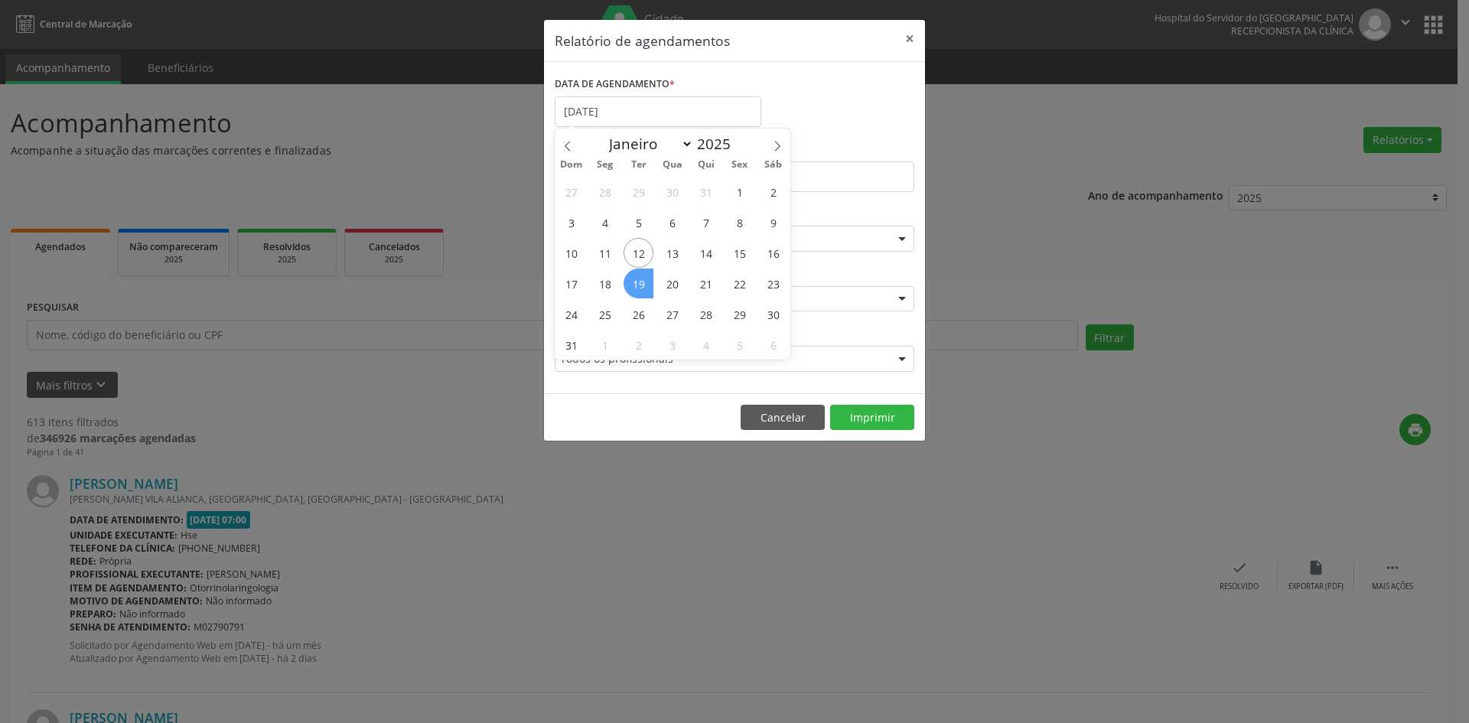
click at [638, 281] on span "19" at bounding box center [638, 283] width 30 height 30
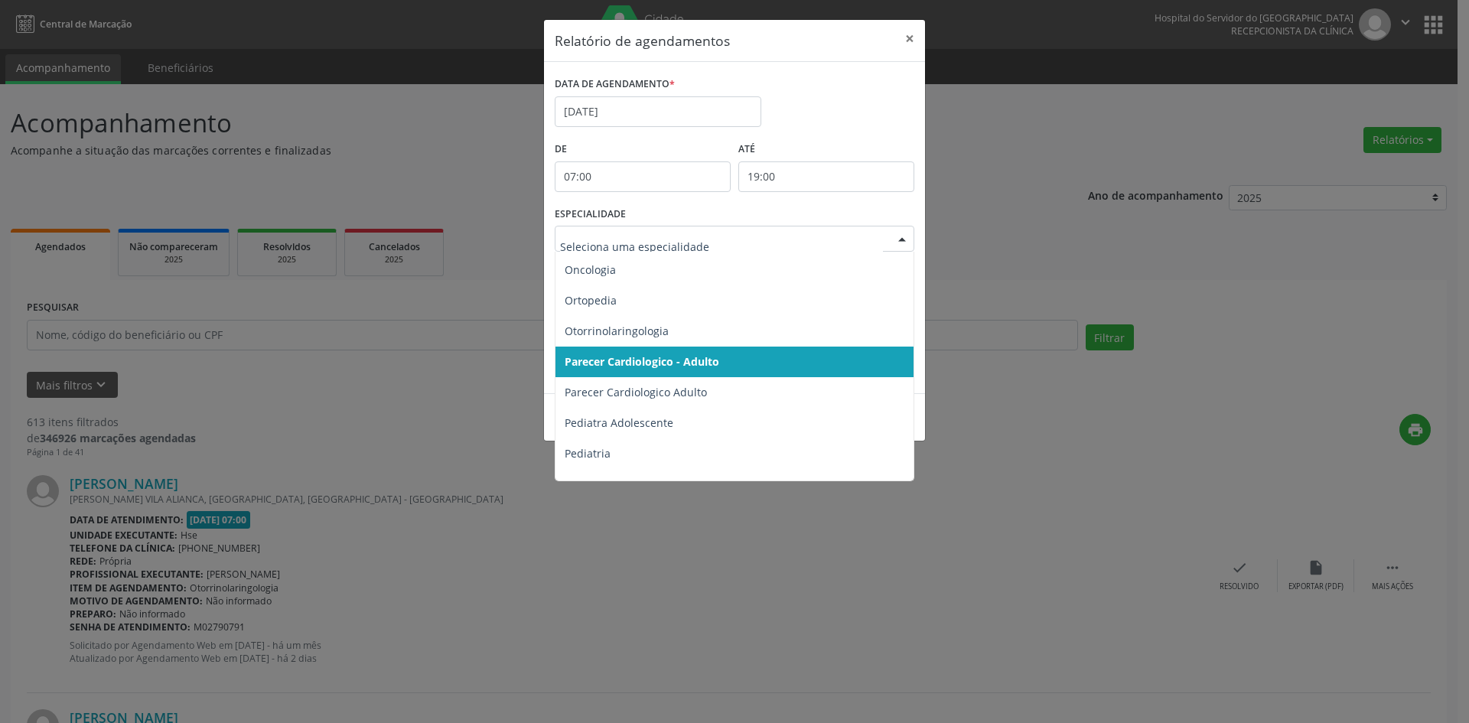
click at [900, 234] on div at bounding box center [901, 239] width 23 height 26
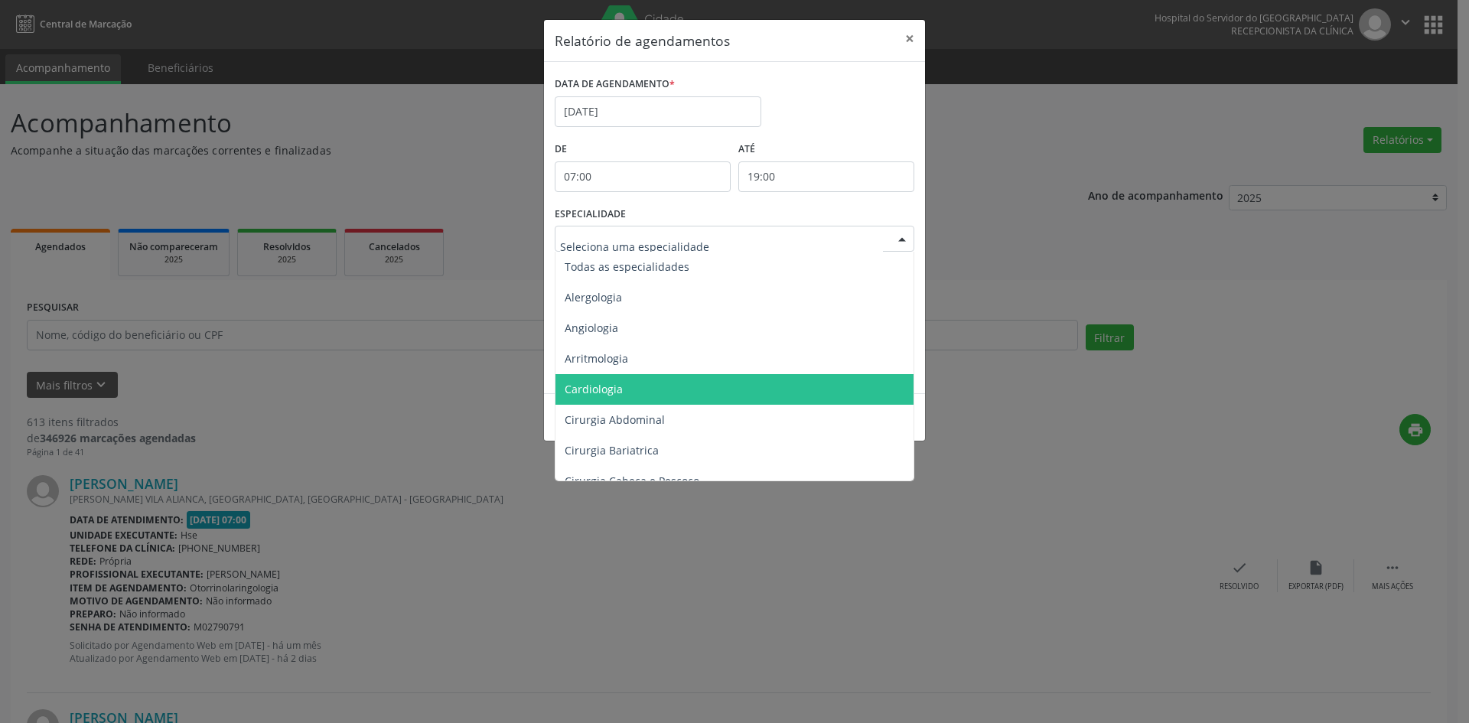
click at [596, 388] on span "Cardiologia" at bounding box center [593, 389] width 58 height 15
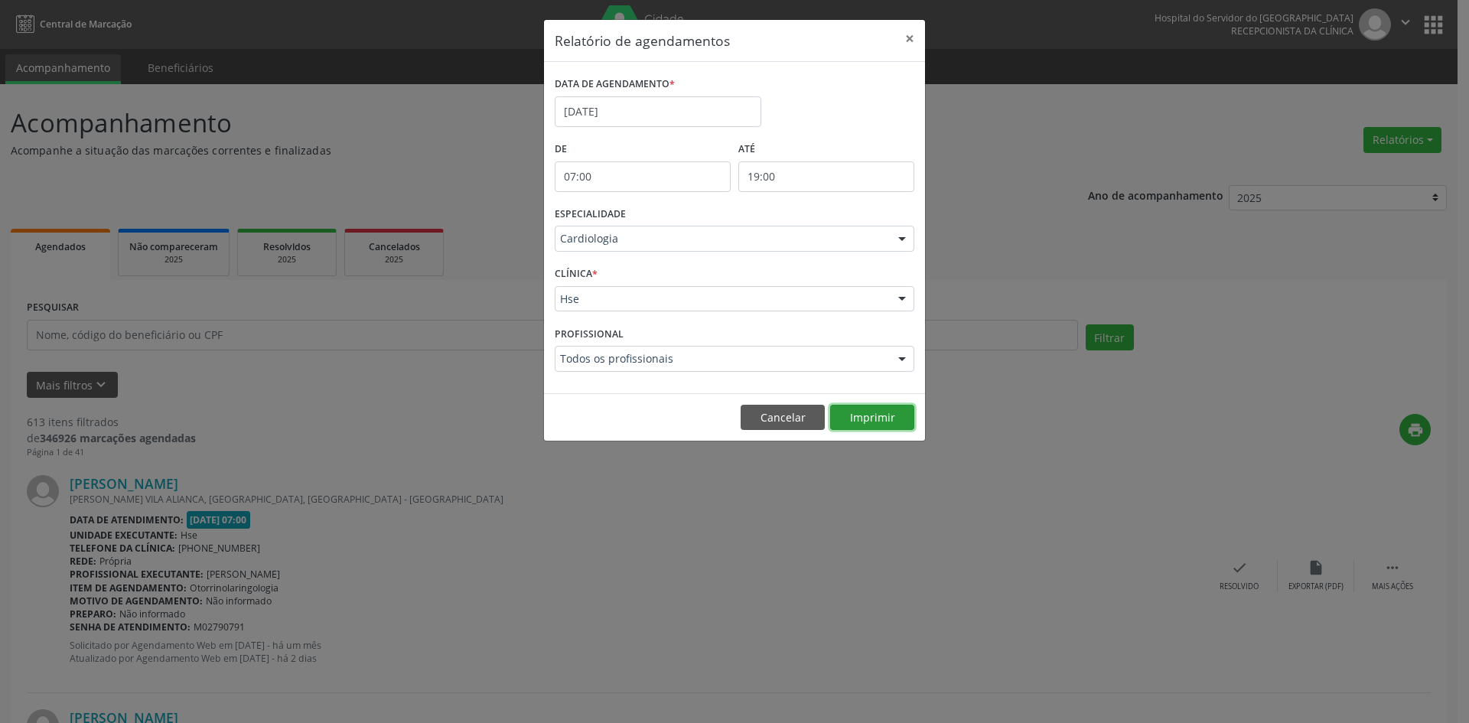
click at [878, 415] on button "Imprimir" at bounding box center [872, 418] width 84 height 26
